Goal: Download file/media

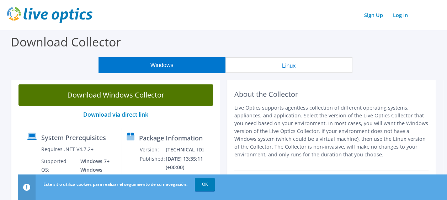
click at [85, 89] on link "Download Windows Collector" at bounding box center [115, 95] width 194 height 21
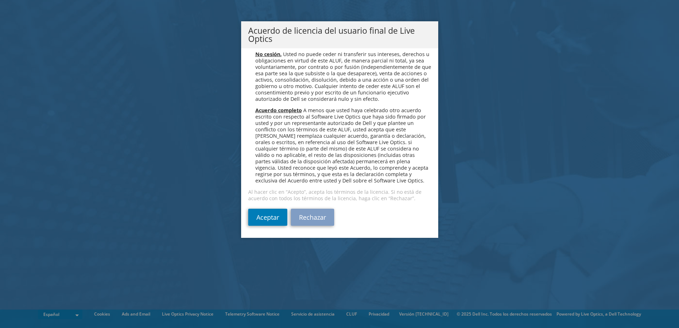
scroll to position [3013, 0]
click at [263, 215] on link "Aceptar" at bounding box center [267, 217] width 39 height 17
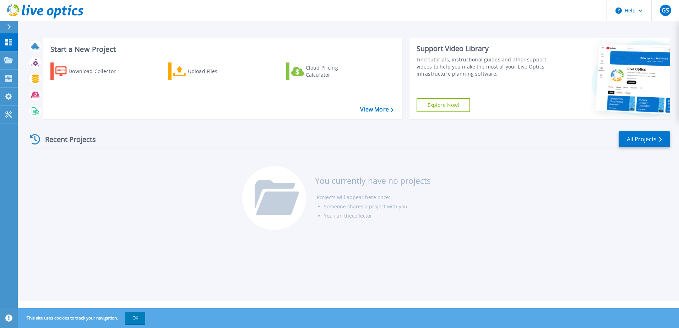
drag, startPoint x: 60, startPoint y: 230, endPoint x: 72, endPoint y: 227, distance: 12.2
click at [61, 230] on div "Recent Projects All Projects You currently have no projects Projects will appea…" at bounding box center [348, 181] width 643 height 112
click at [137, 316] on button "OK" at bounding box center [135, 318] width 20 height 13
